Goal: Book appointment/travel/reservation

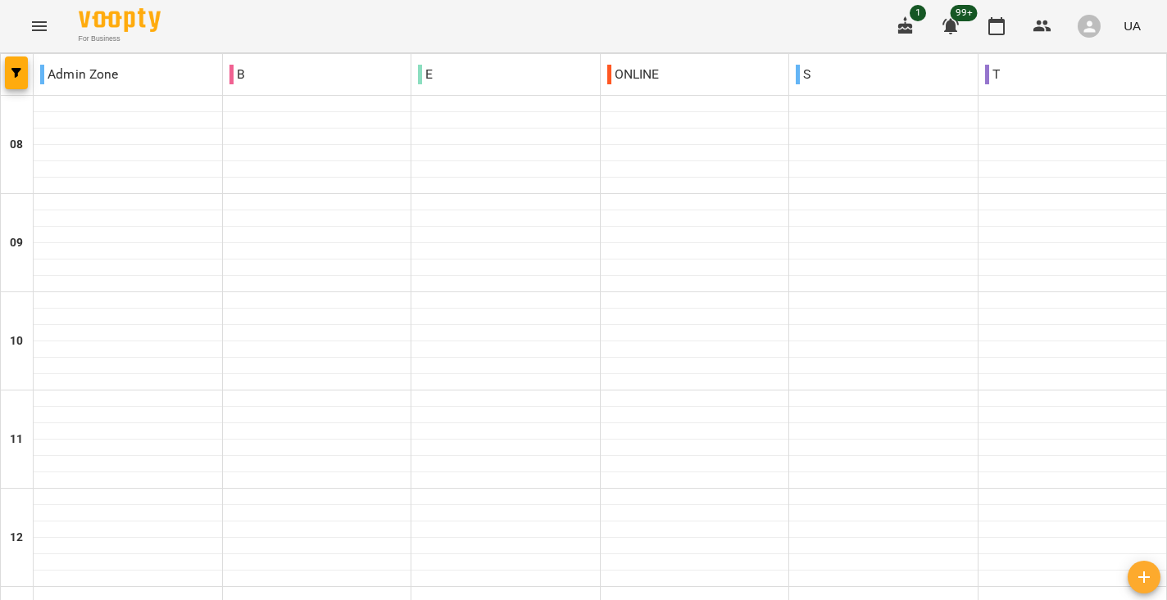
click at [43, 29] on icon "Menu" at bounding box center [39, 26] width 15 height 10
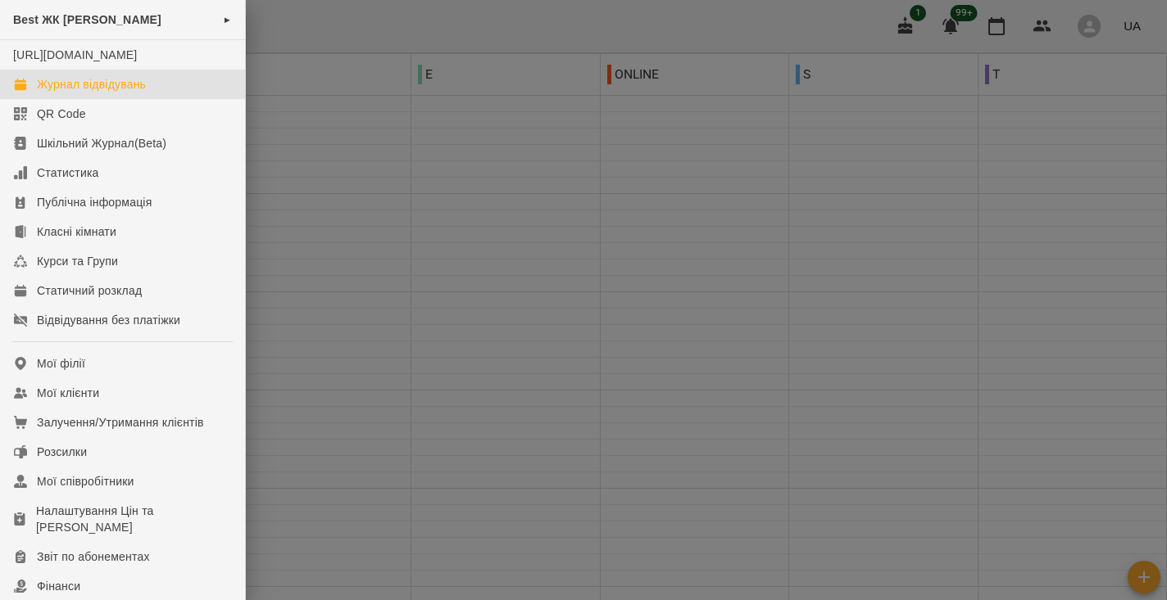
click at [386, 246] on div at bounding box center [583, 300] width 1167 height 600
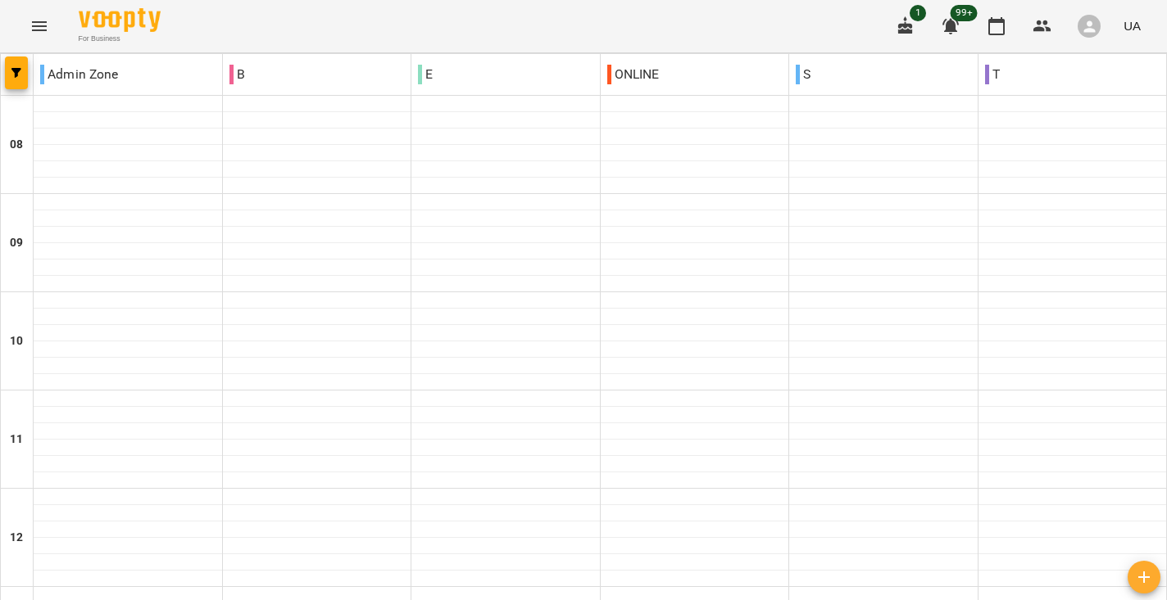
scroll to position [879, 0]
type input "**********"
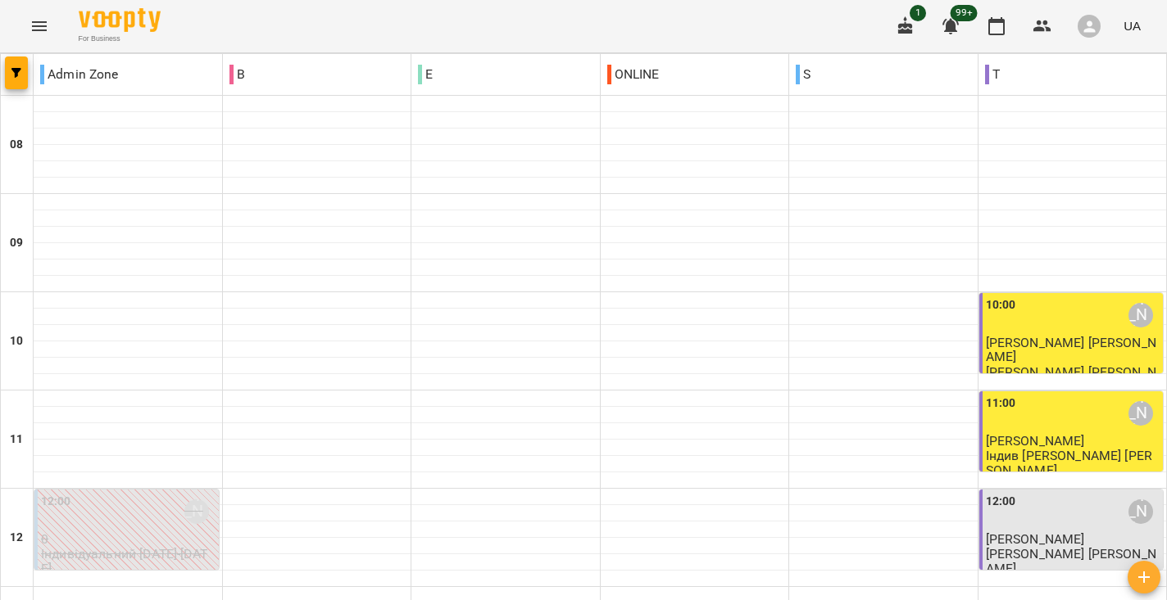
scroll to position [867, 0]
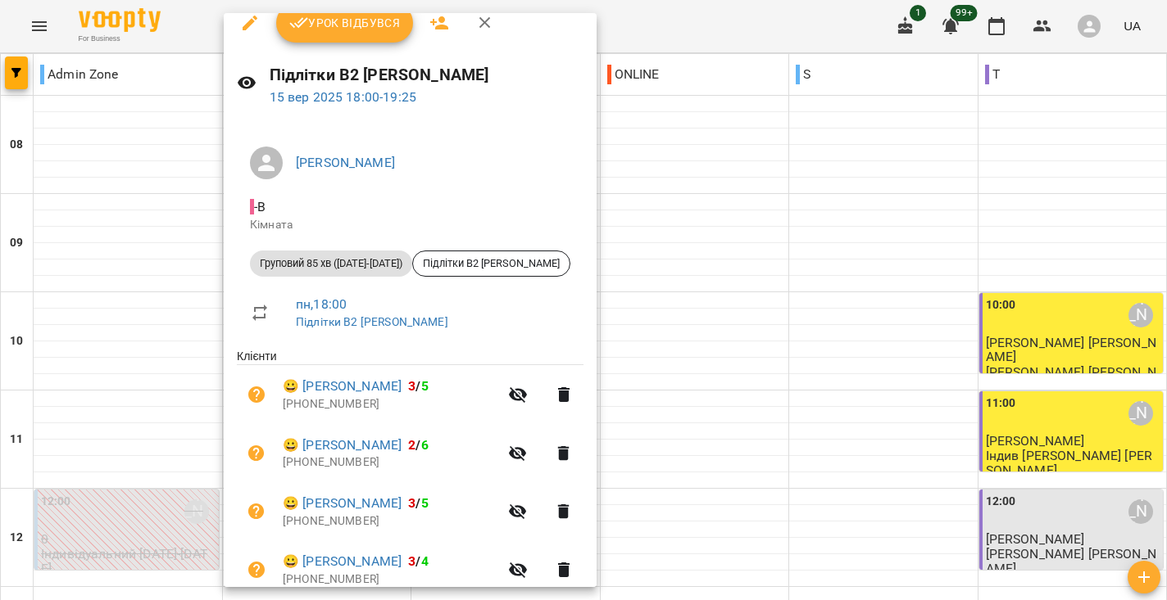
scroll to position [17, 0]
click at [46, 360] on div at bounding box center [583, 300] width 1167 height 600
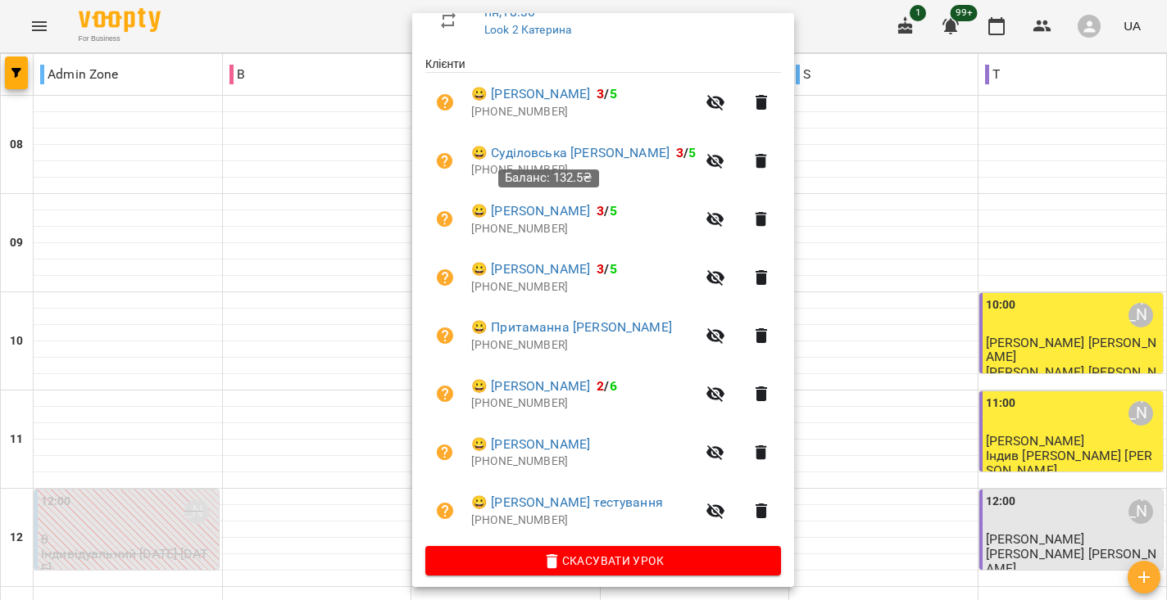
scroll to position [308, 0]
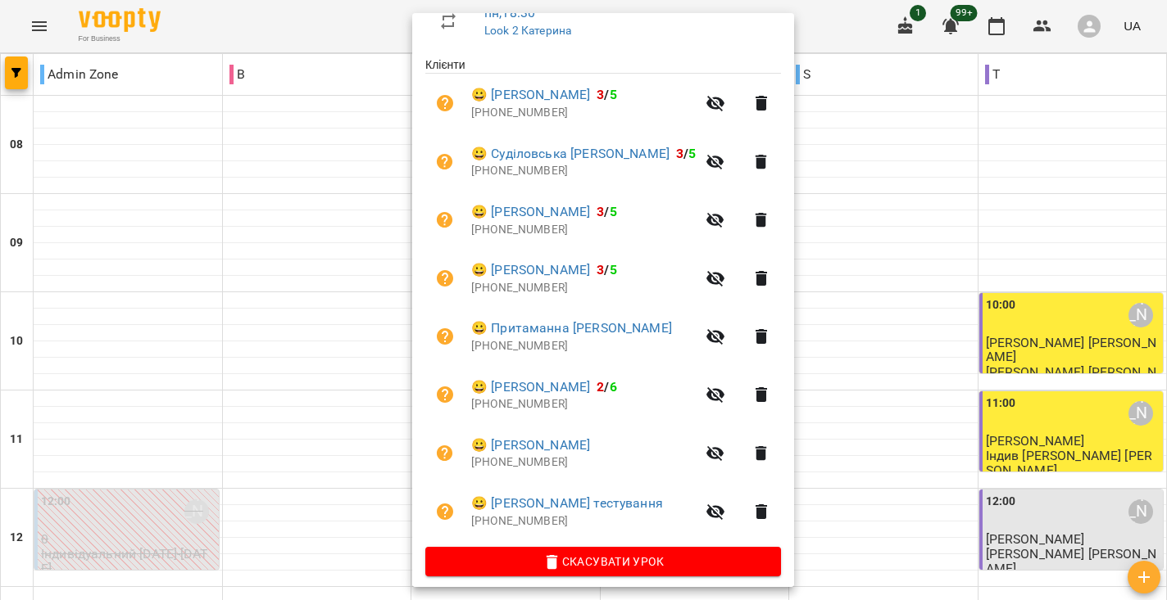
click at [892, 231] on div at bounding box center [583, 300] width 1167 height 600
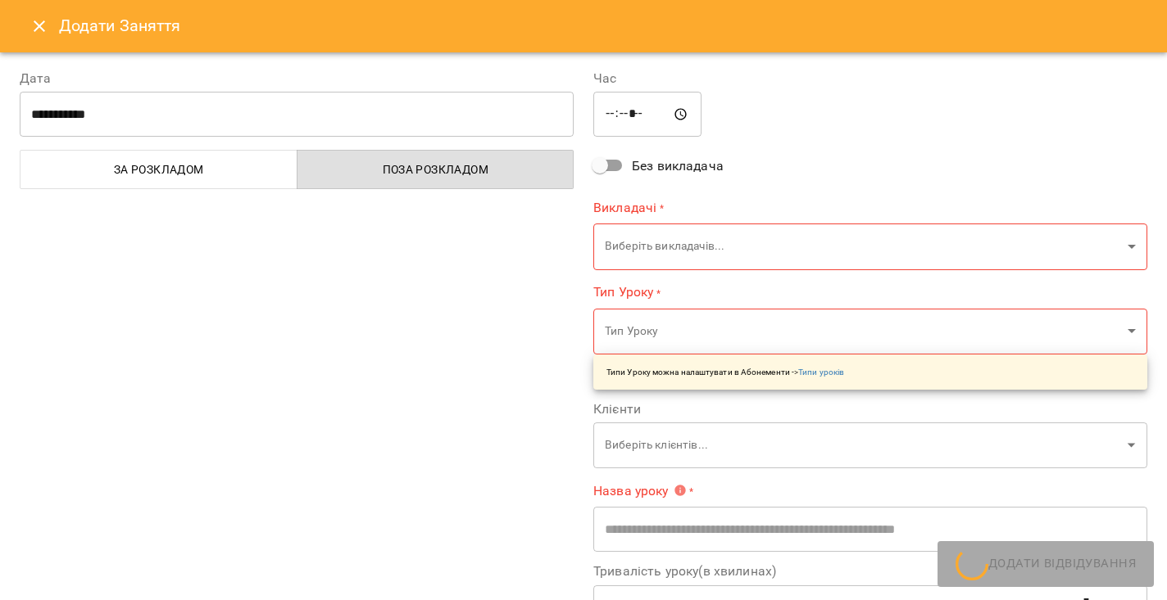
type input "**********"
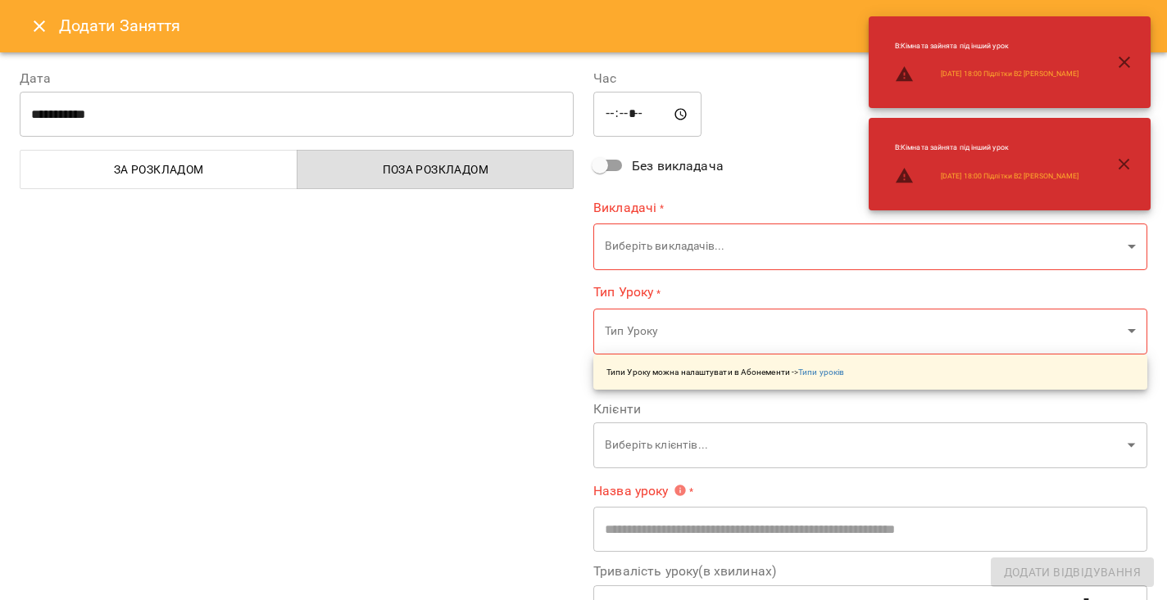
click at [35, 29] on icon "Close" at bounding box center [39, 25] width 11 height 11
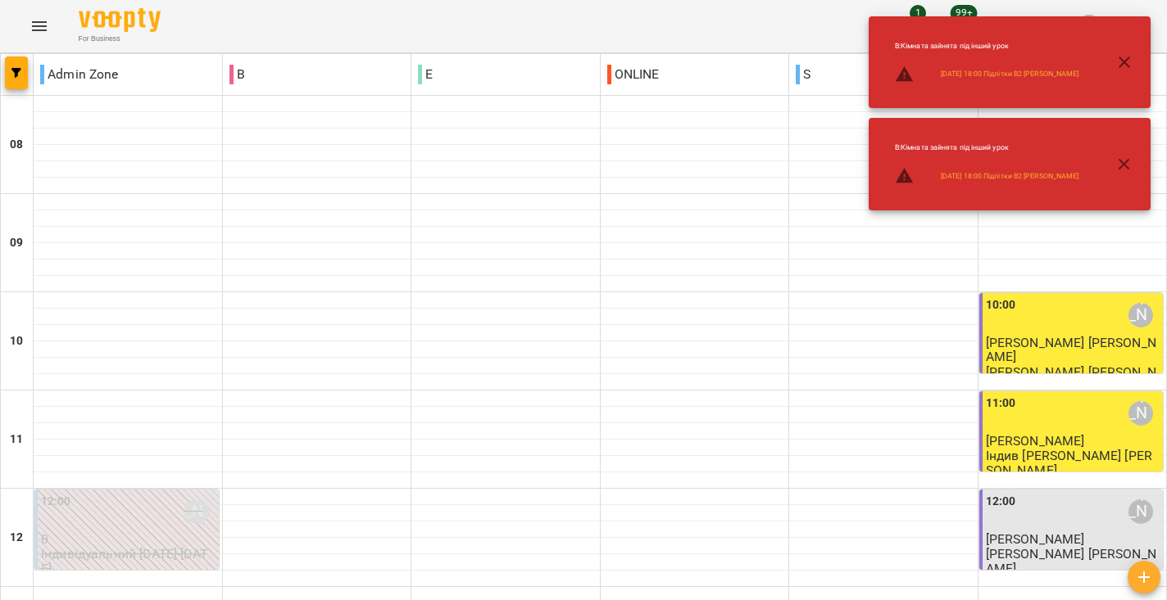
click at [985, 197] on ul "B : Кімната зайнята під інший урок [DATE] 18:00 Підлітки В2 [PERSON_NAME]" at bounding box center [986, 163] width 211 height 69
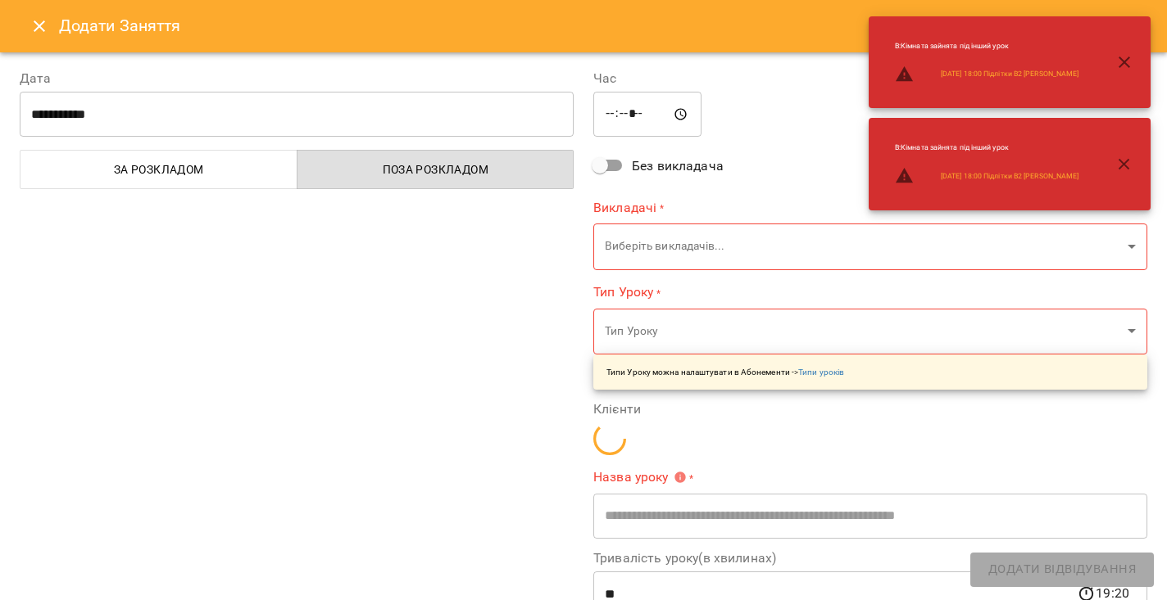
type input "**********"
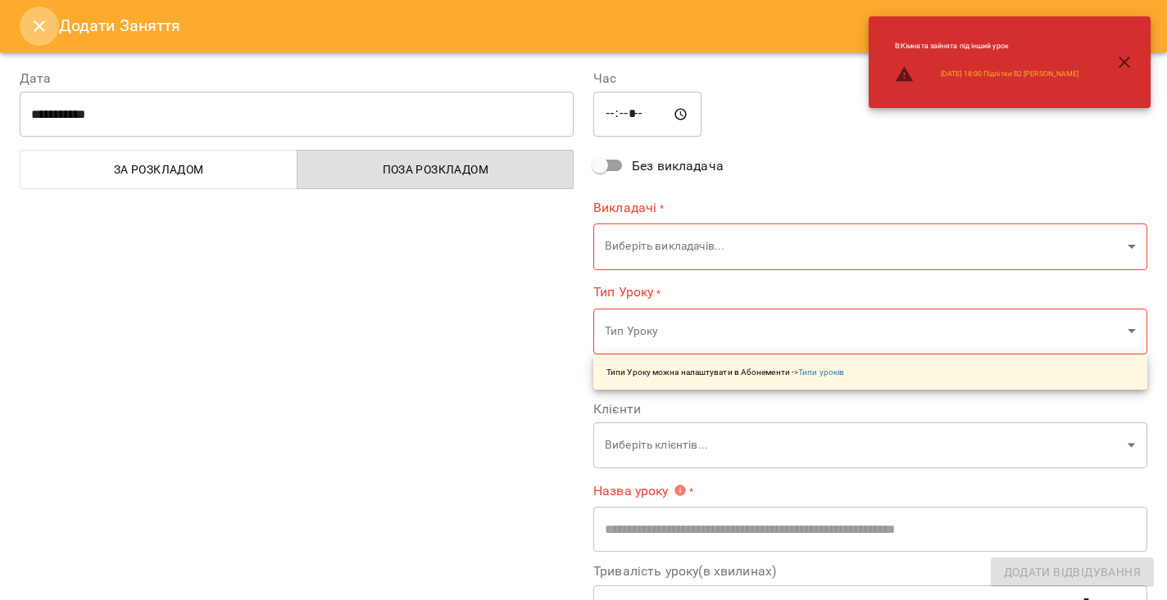
click at [40, 19] on icon "Close" at bounding box center [39, 26] width 20 height 20
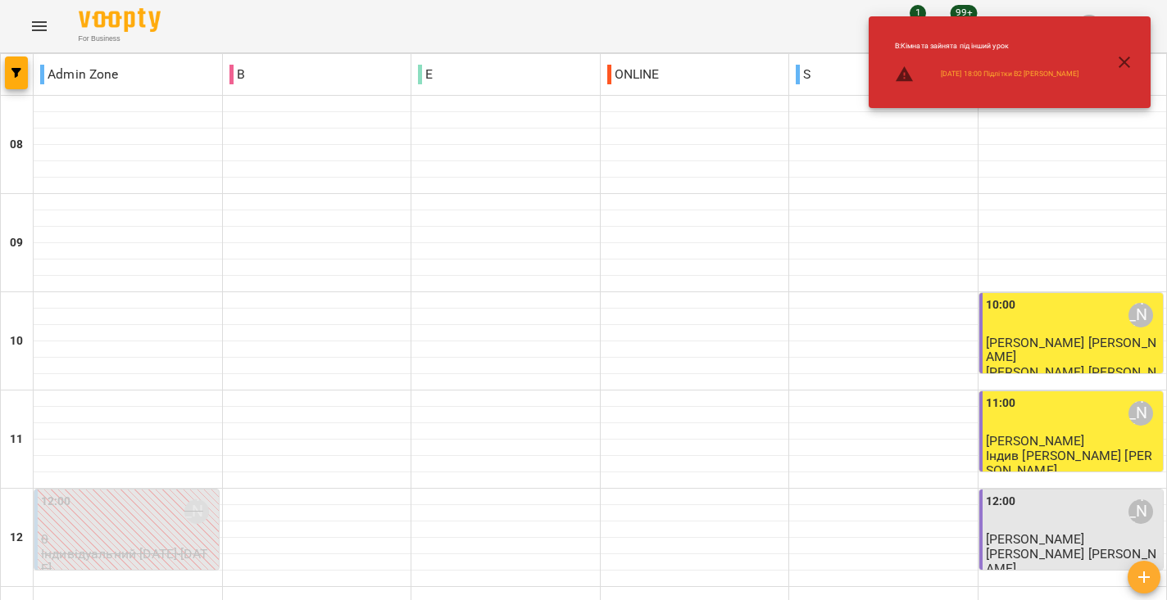
click at [1130, 53] on icon "button" at bounding box center [1124, 62] width 20 height 20
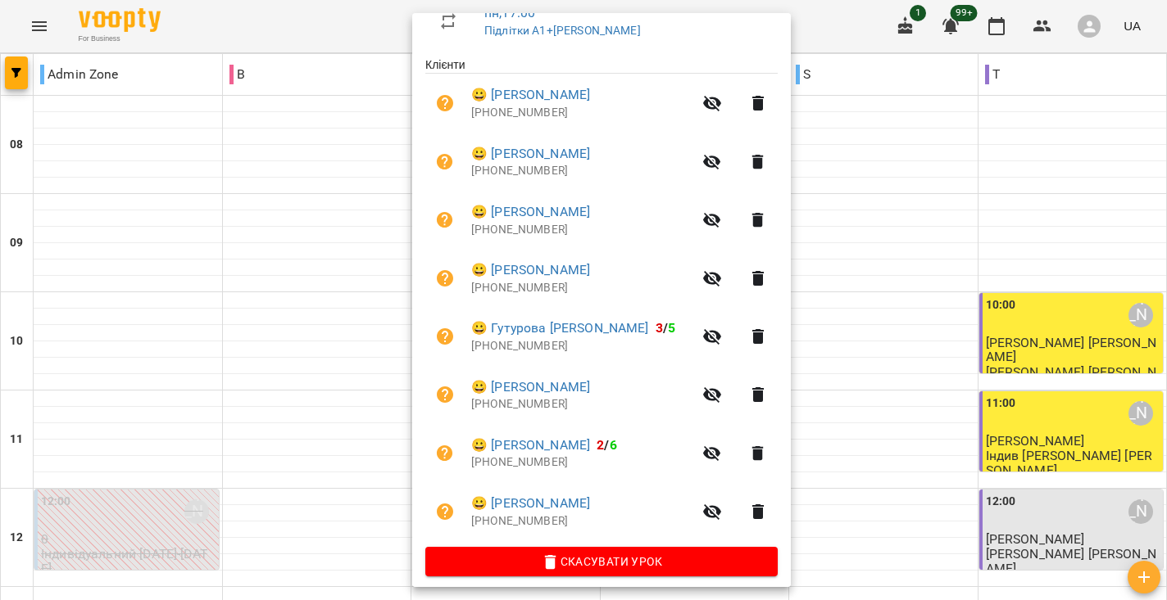
click at [854, 227] on div at bounding box center [583, 300] width 1167 height 600
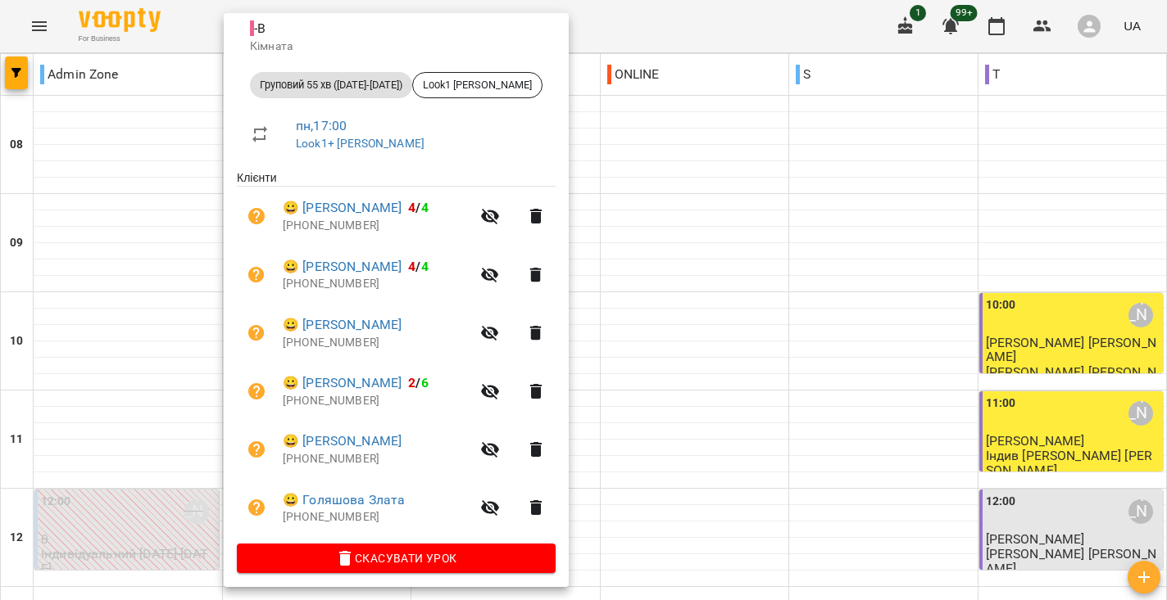
scroll to position [193, 0]
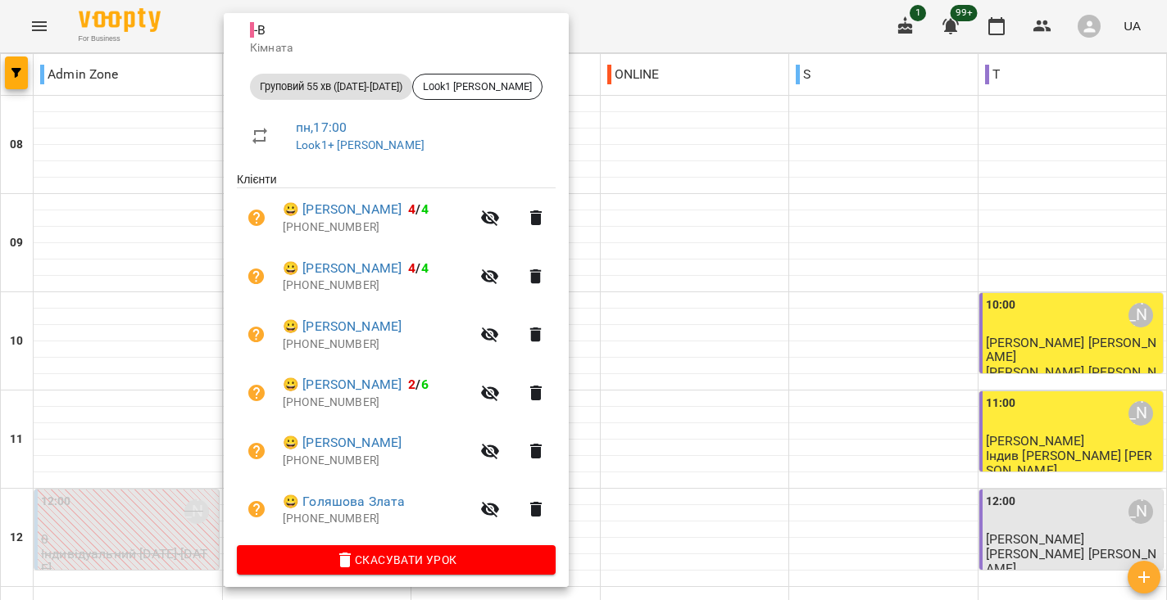
click at [627, 260] on div at bounding box center [583, 300] width 1167 height 600
